Goal: Task Accomplishment & Management: Manage account settings

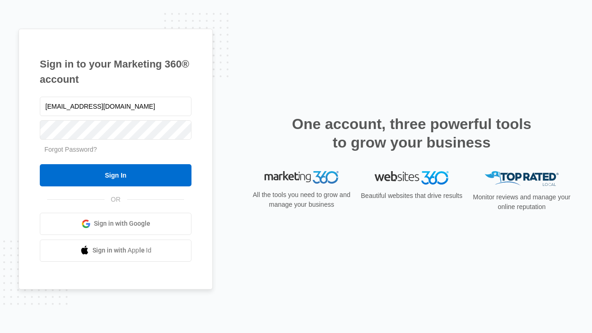
type input "[EMAIL_ADDRESS][DOMAIN_NAME]"
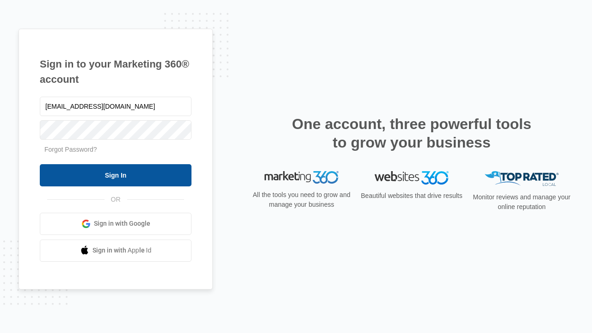
click at [116, 175] on input "Sign In" at bounding box center [116, 175] width 152 height 22
